Goal: Information Seeking & Learning: Learn about a topic

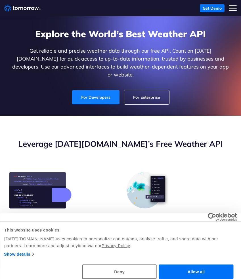
click at [105, 90] on link "For Developers" at bounding box center [95, 97] width 47 height 14
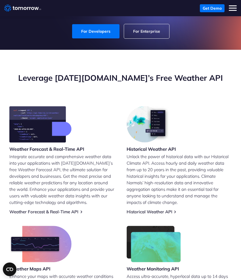
scroll to position [67, 0]
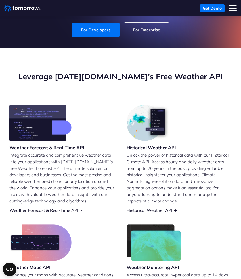
click at [168, 208] on link "Historical Weather API" at bounding box center [150, 210] width 46 height 5
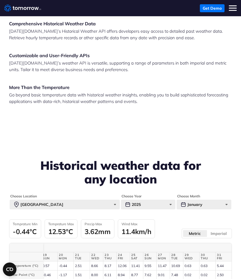
scroll to position [1451, 0]
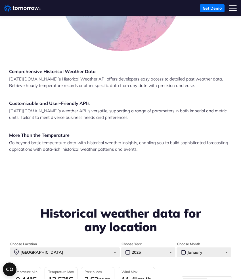
click at [232, 7] on button "Toggle mobile menu" at bounding box center [233, 8] width 8 height 8
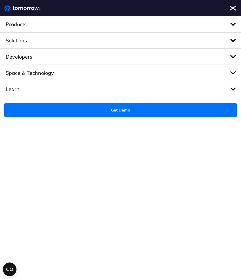
click at [44, 25] on span "Products" at bounding box center [120, 24] width 241 height 16
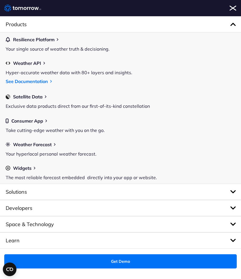
click at [69, 197] on span "Solutions" at bounding box center [120, 192] width 241 height 16
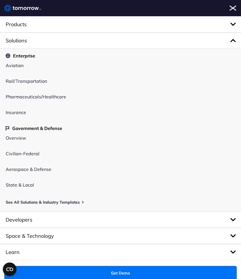
click at [86, 213] on span "Developers" at bounding box center [120, 220] width 241 height 16
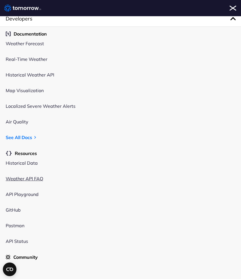
scroll to position [94, 0]
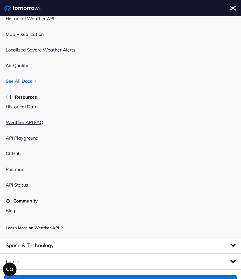
click at [32, 121] on link "Weather API FAQ" at bounding box center [25, 122] width 38 height 6
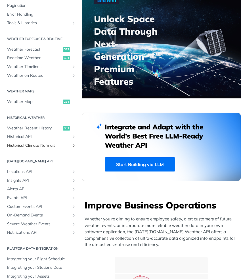
scroll to position [91, 0]
click at [36, 138] on span "Historical API" at bounding box center [38, 137] width 63 height 6
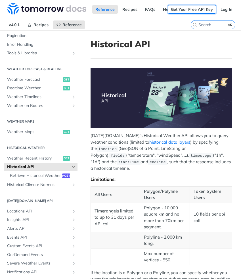
click at [199, 9] on link "Get Your Free API Key" at bounding box center [192, 9] width 48 height 9
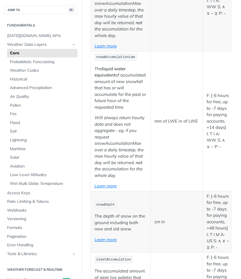
scroll to position [1912, 0]
